Goal: Find specific page/section: Find specific page/section

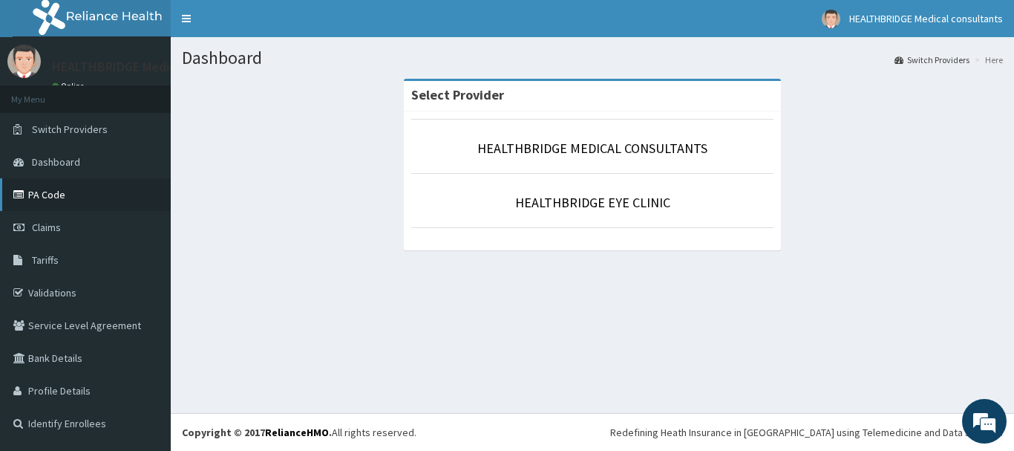
click at [68, 199] on link "PA Code" at bounding box center [85, 194] width 171 height 33
click at [63, 260] on link "Tariffs" at bounding box center [85, 260] width 171 height 33
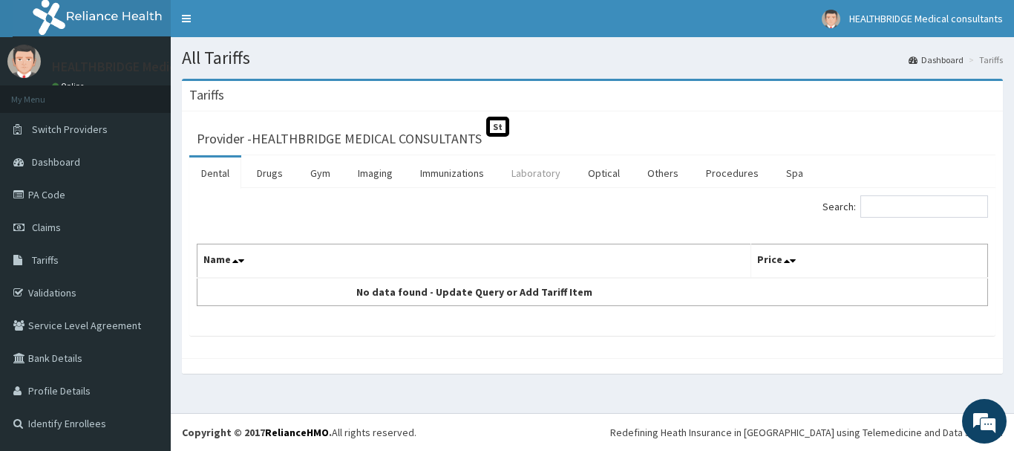
click at [523, 165] on link "Laboratory" at bounding box center [536, 172] width 73 height 31
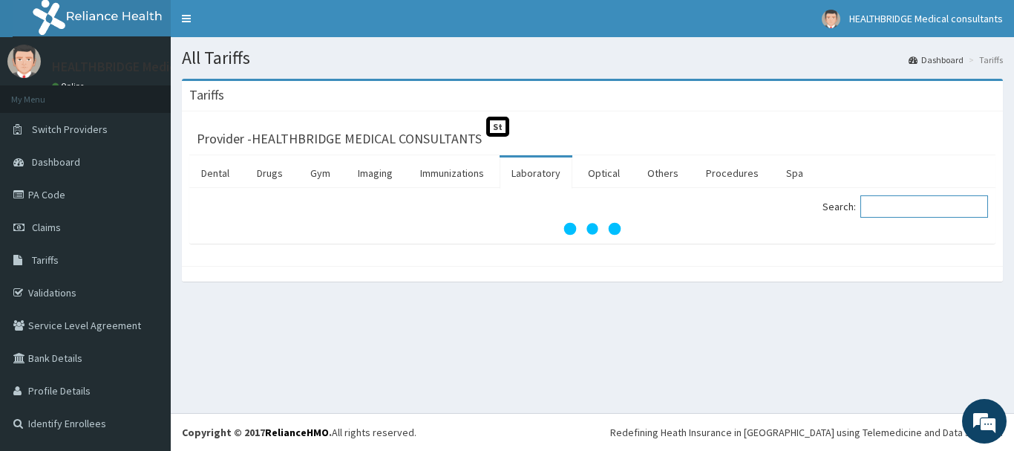
click at [917, 211] on input "Search:" at bounding box center [925, 206] width 128 height 22
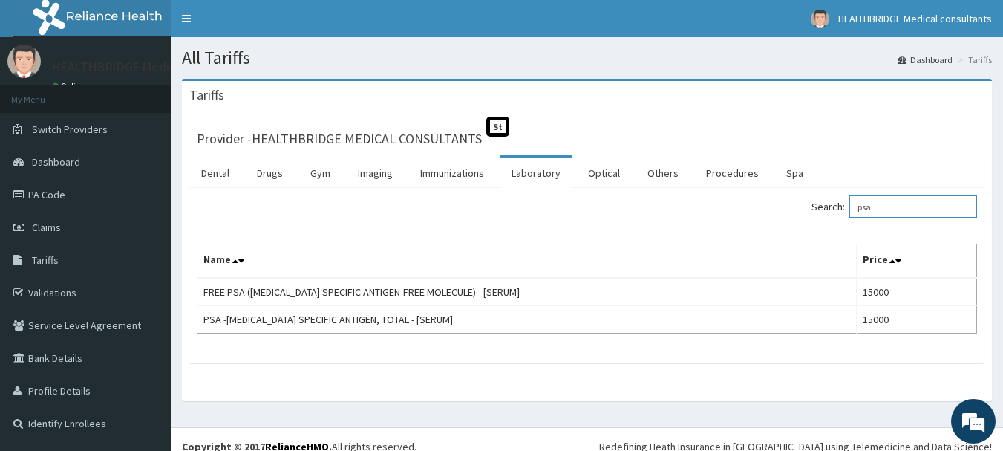
type input "psa"
click at [62, 192] on link "PA Code" at bounding box center [85, 194] width 171 height 33
